Goal: Task Accomplishment & Management: Use online tool/utility

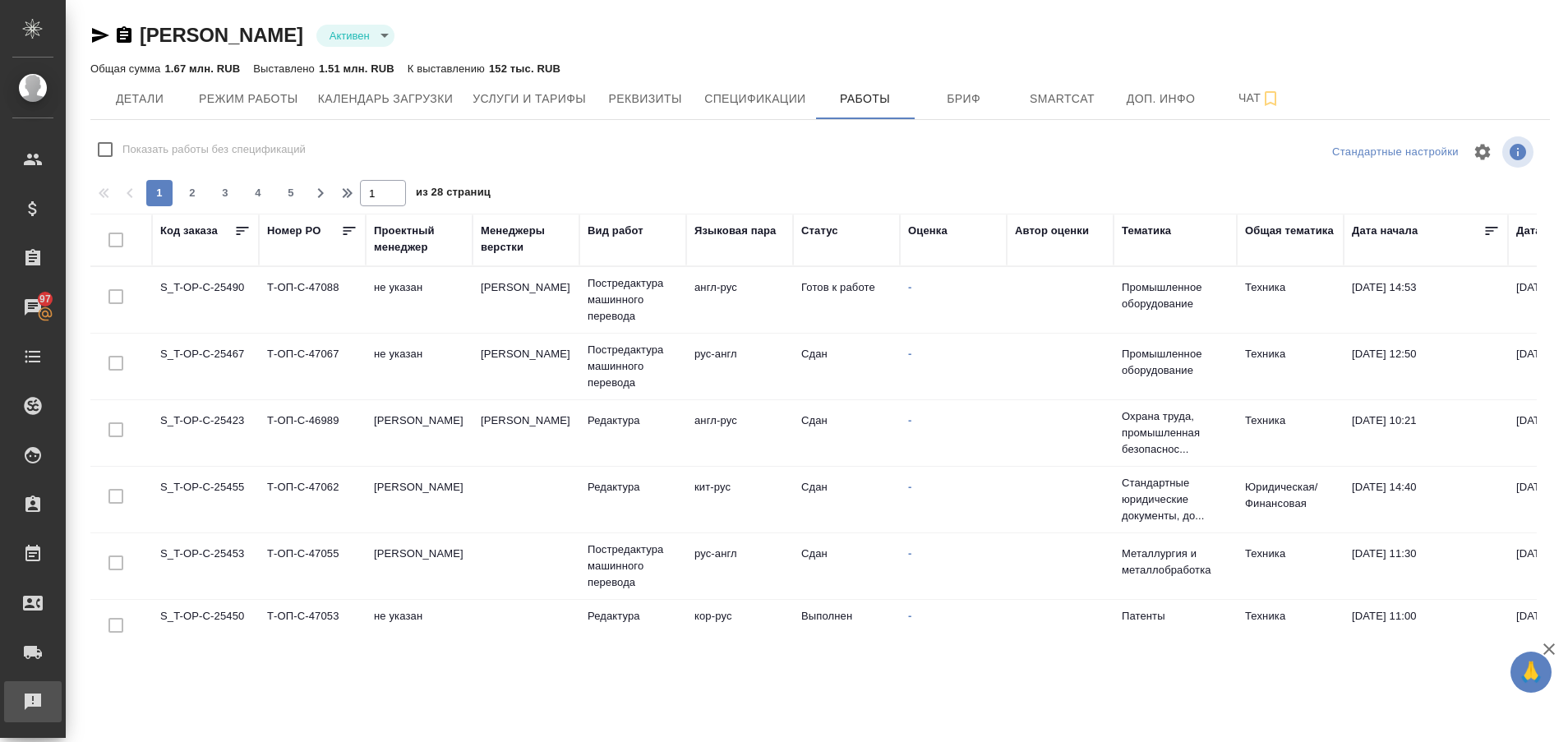
click at [33, 702] on div "Рекламации" at bounding box center [12, 702] width 41 height 24
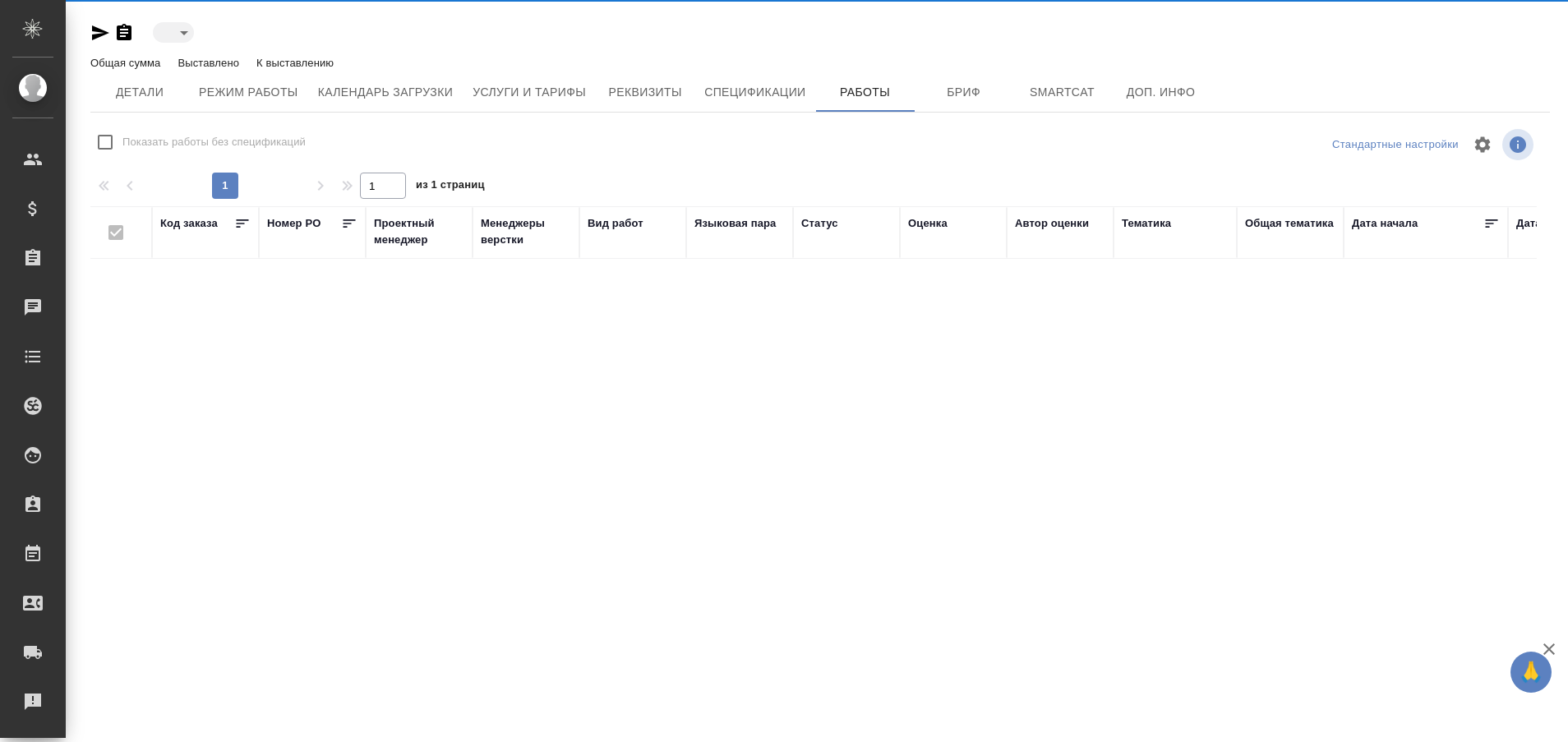
type input "active"
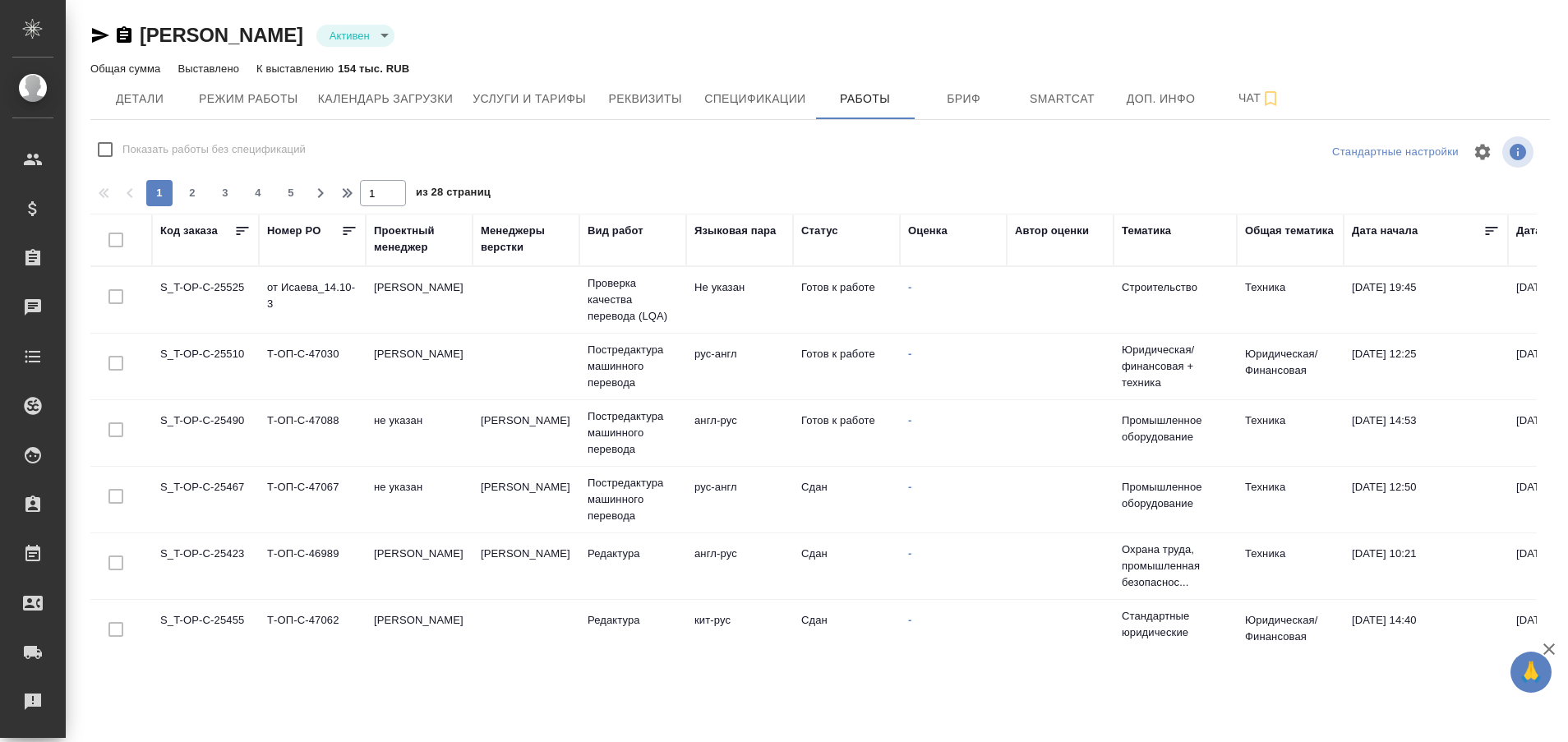
checkbox input "false"
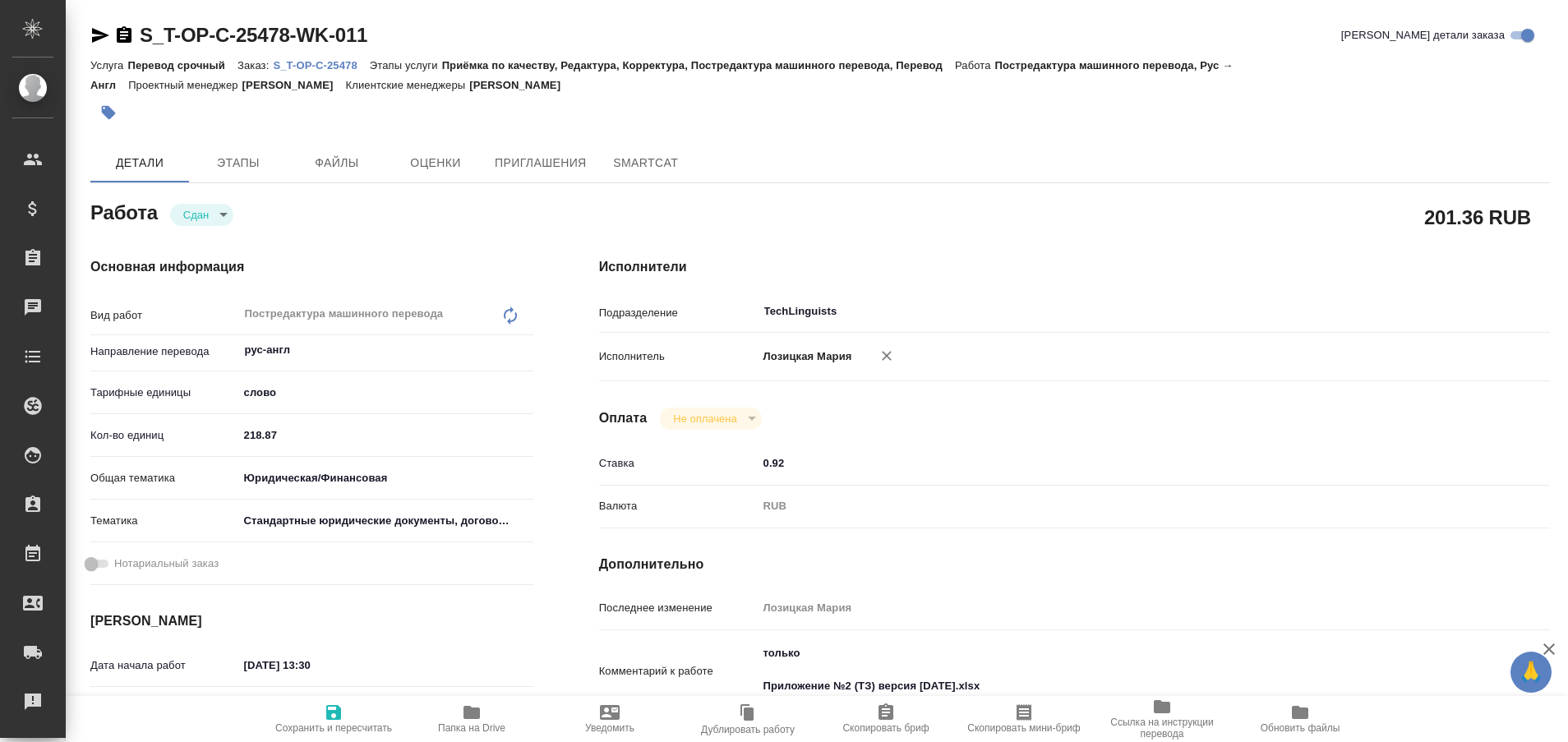
type textarea "x"
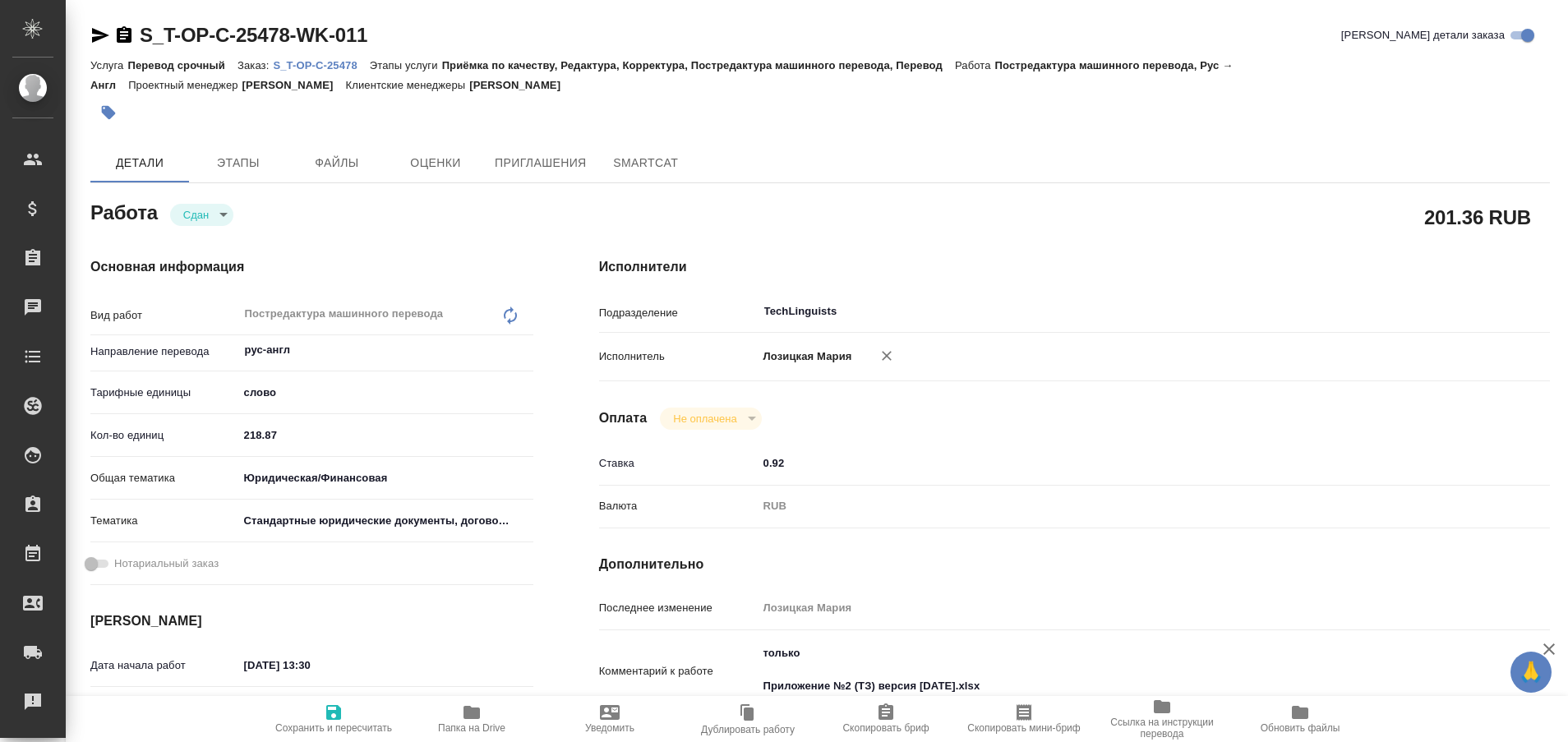
type textarea "x"
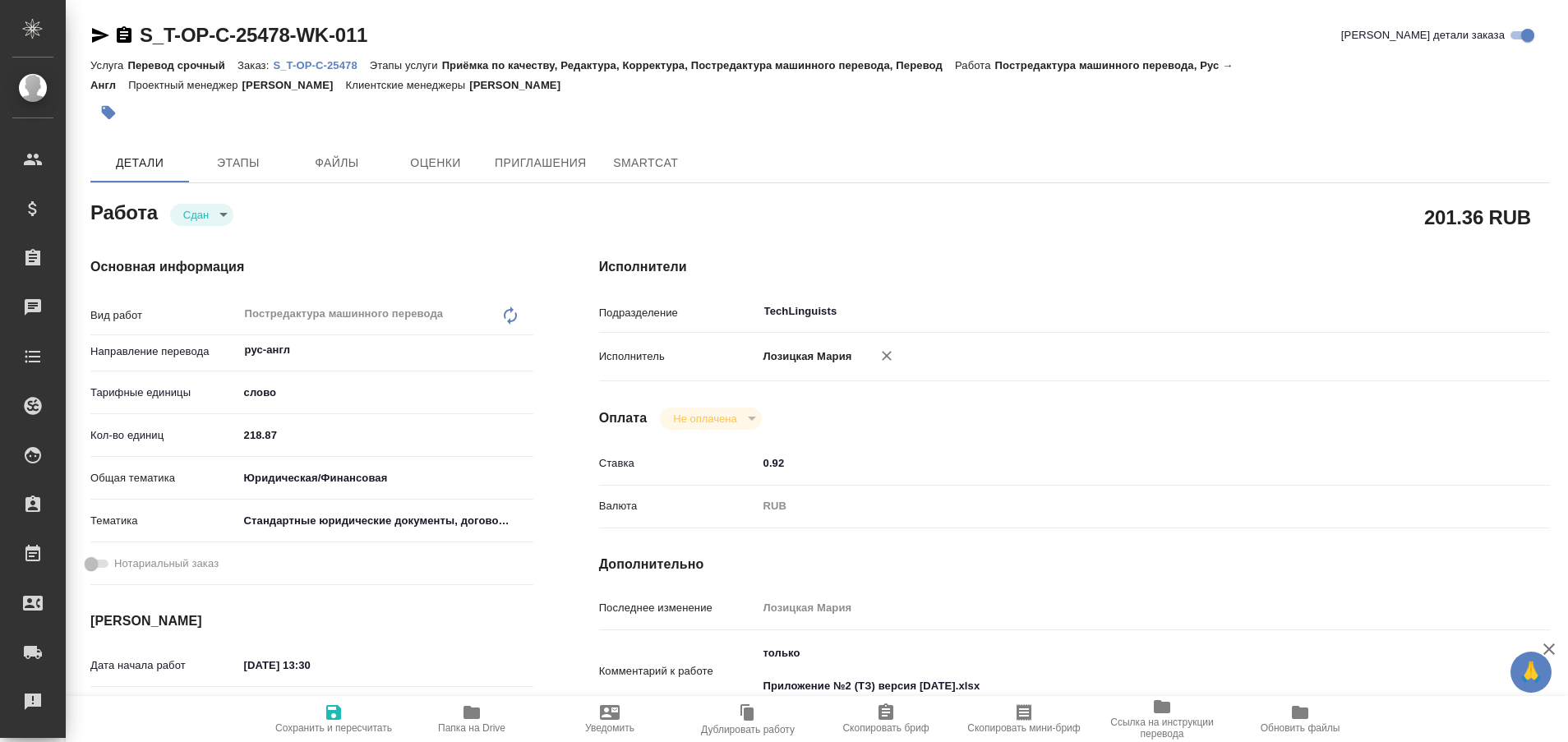
type textarea "x"
